Goal: Task Accomplishment & Management: Complete application form

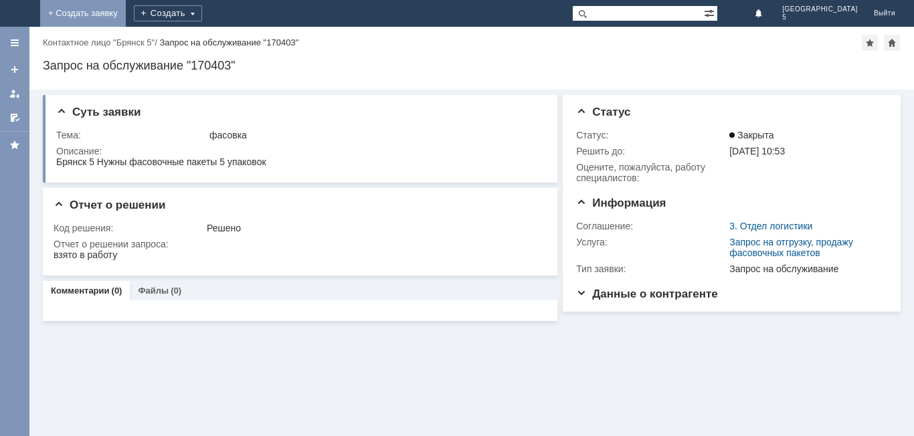
click at [126, 7] on link "+ Создать заявку" at bounding box center [83, 13] width 86 height 27
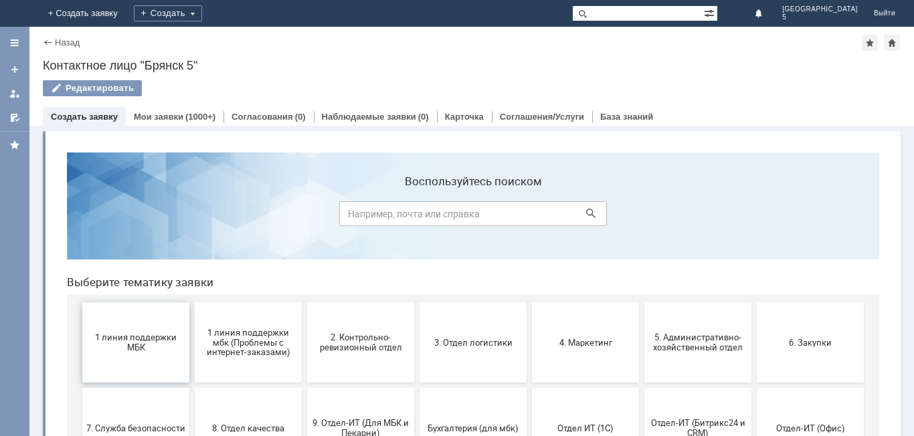
click at [163, 319] on button "1 линия поддержки МБК" at bounding box center [135, 343] width 107 height 80
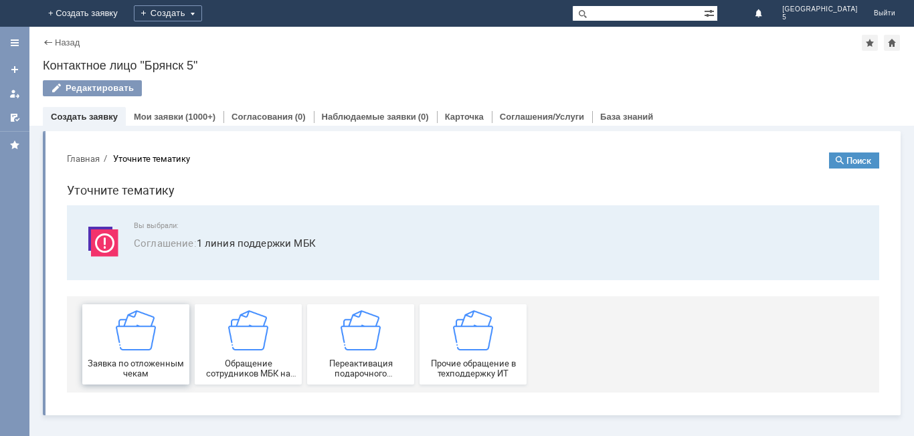
click at [151, 335] on img at bounding box center [136, 331] width 40 height 40
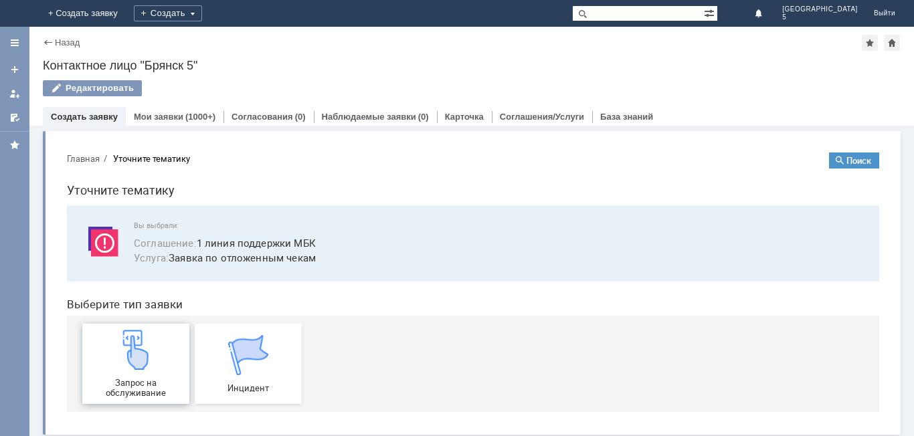
click at [163, 362] on div "Запрос на обслуживание" at bounding box center [135, 364] width 99 height 68
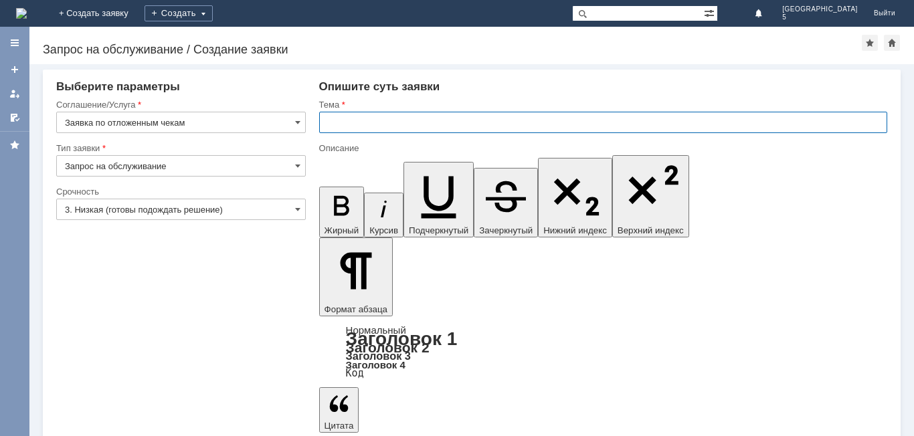
click at [353, 121] on input "text" at bounding box center [603, 122] width 568 height 21
type input "отложенный чек [DATE]"
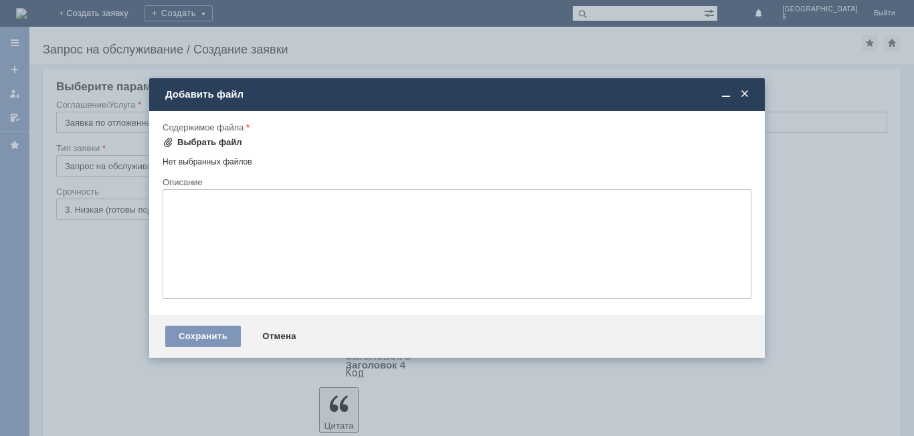
click at [170, 144] on span at bounding box center [168, 142] width 11 height 11
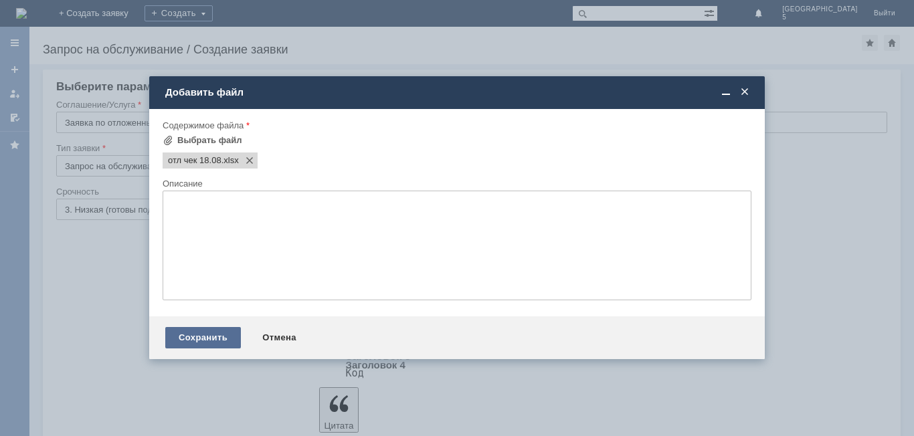
click at [198, 338] on div "Сохранить" at bounding box center [203, 337] width 76 height 21
